Goal: Task Accomplishment & Management: Manage account settings

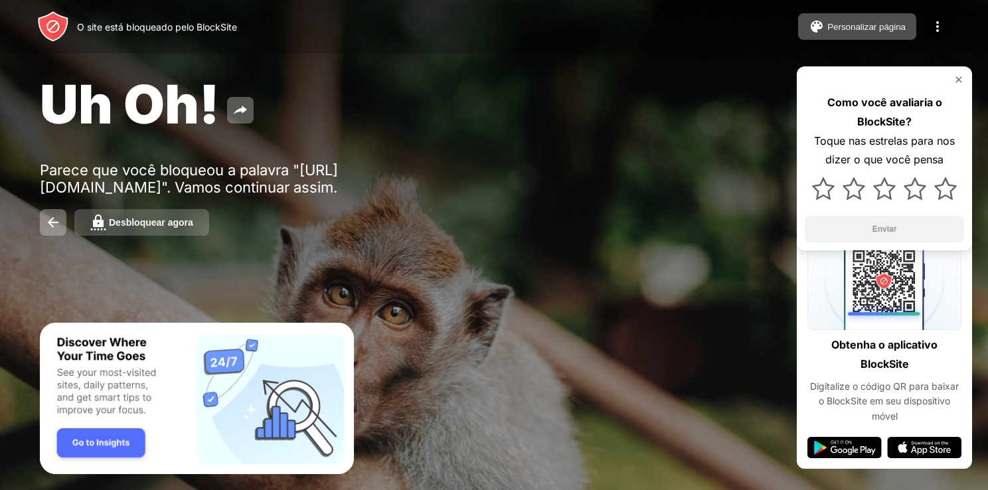
click at [158, 222] on div "Desbloquear agora" at bounding box center [151, 222] width 84 height 11
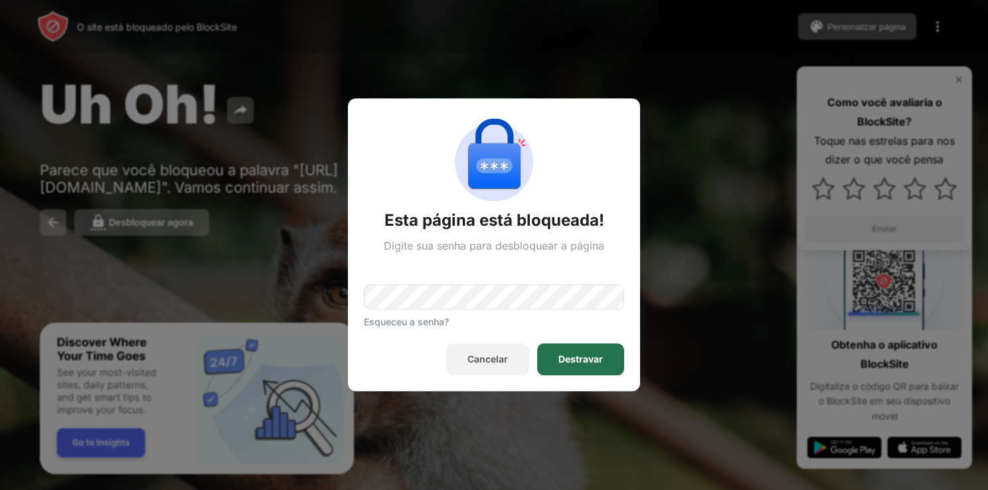
click at [579, 362] on div "Destravar" at bounding box center [580, 360] width 44 height 11
